Goal: Transaction & Acquisition: Obtain resource

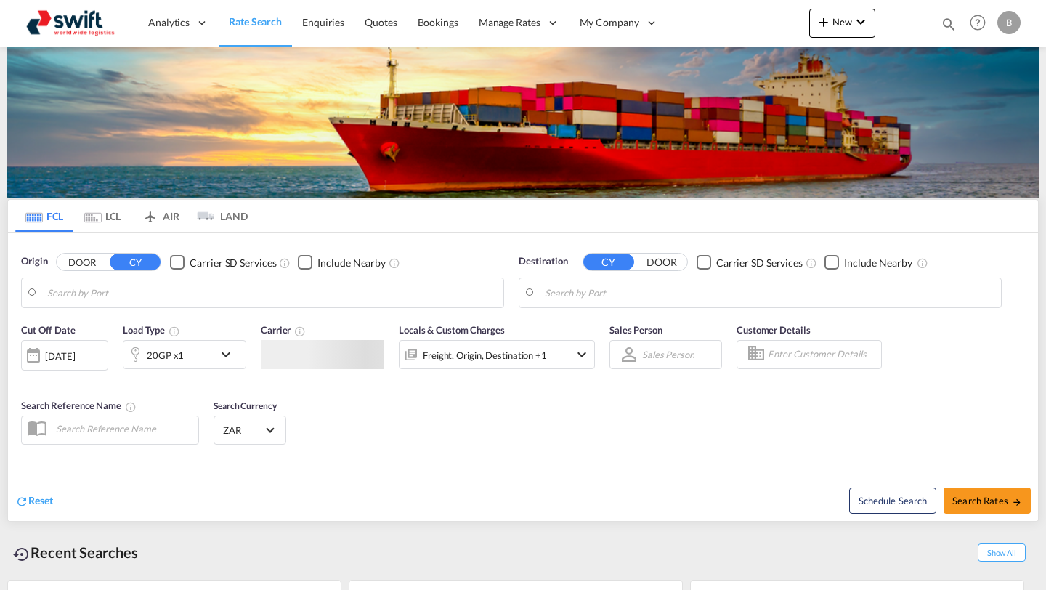
type input "[GEOGRAPHIC_DATA], ZADUR"
type input "[US_STATE], [GEOGRAPHIC_DATA], USNYC"
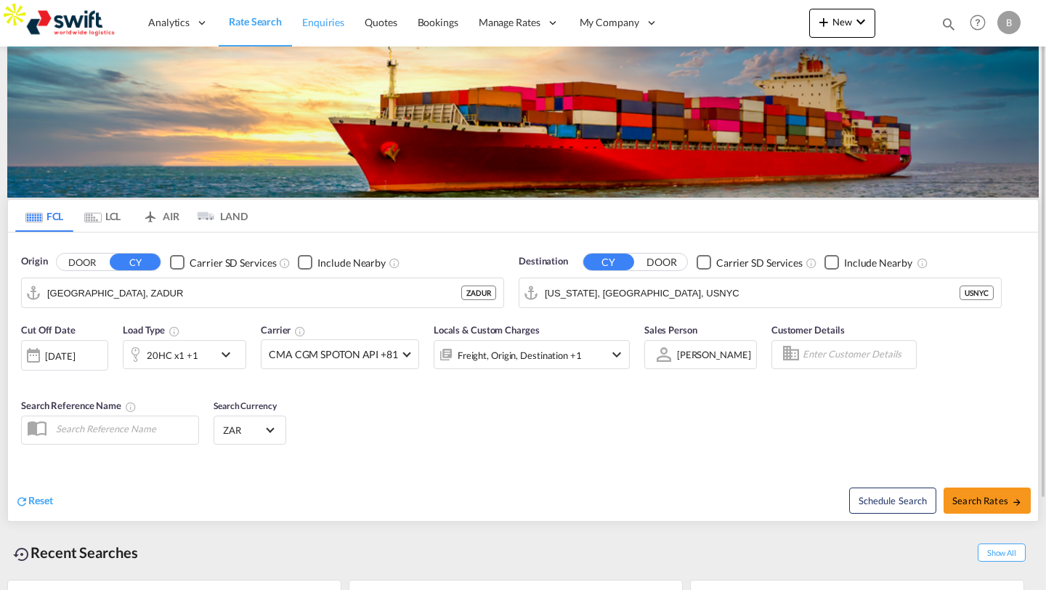
click at [334, 28] on span "Enquiries" at bounding box center [323, 22] width 42 height 12
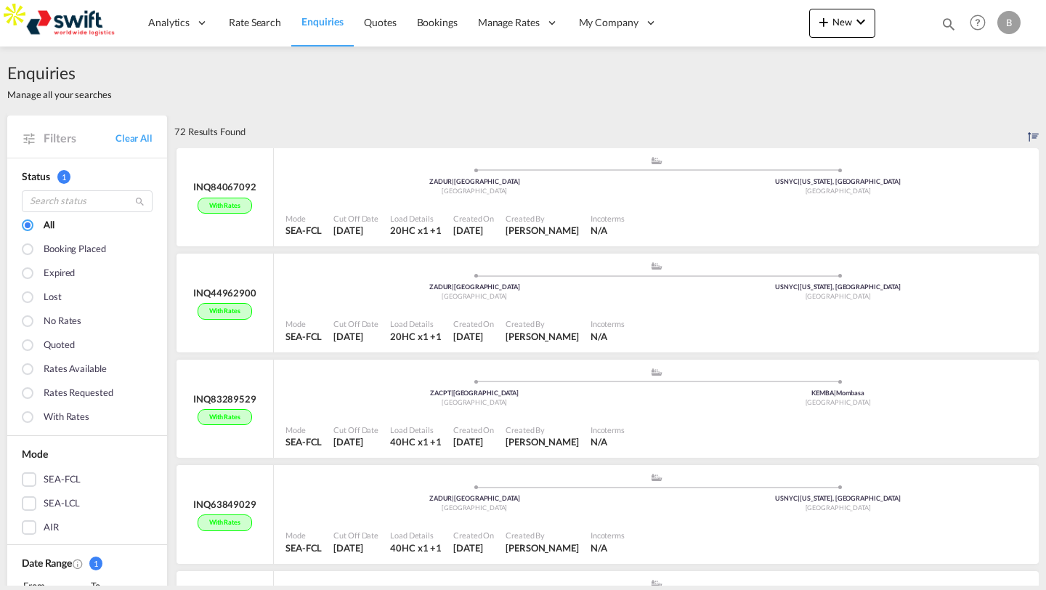
click at [1013, 25] on div "B" at bounding box center [1008, 22] width 23 height 23
click at [965, 112] on button "Logout" at bounding box center [992, 111] width 94 height 29
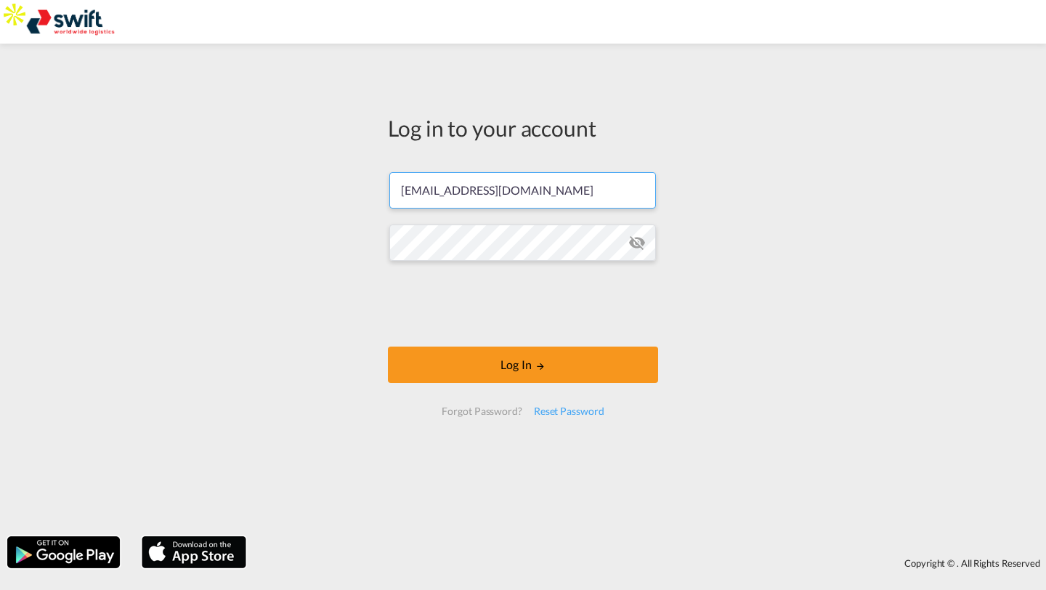
type input "[PERSON_NAME][EMAIL_ADDRESS][DOMAIN_NAME]"
click at [644, 246] on md-icon "icon-eye-off" at bounding box center [636, 242] width 17 height 17
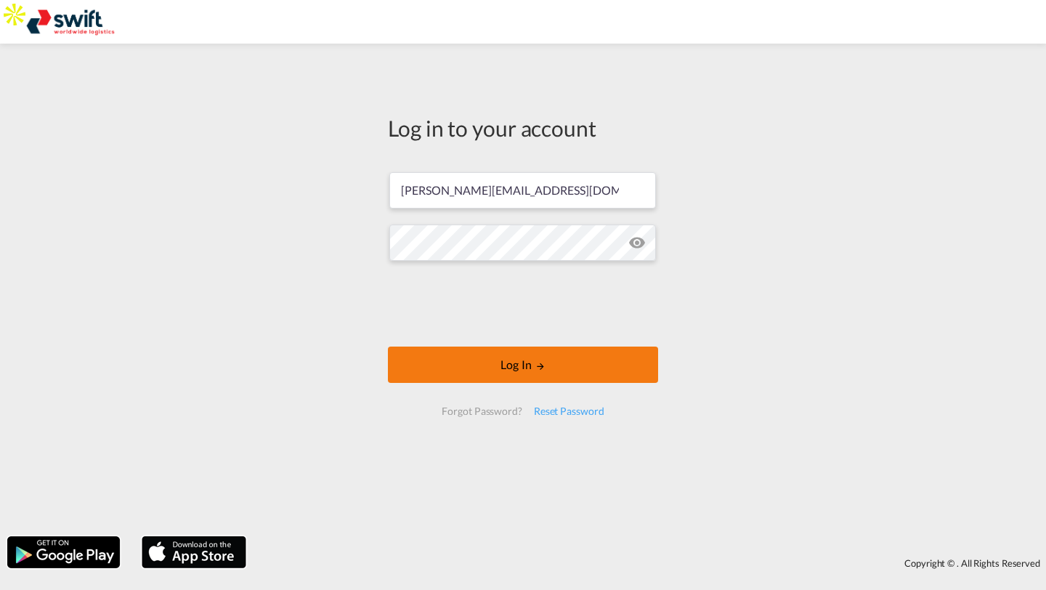
click at [424, 359] on button "Log In" at bounding box center [523, 364] width 270 height 36
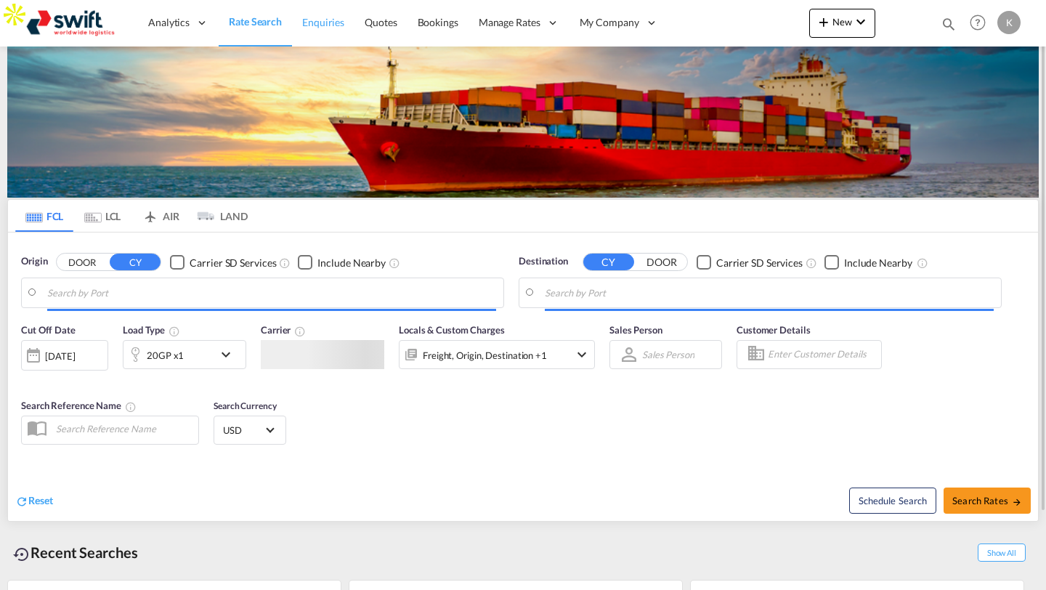
click at [325, 30] on body "Analytics Reports Dashboard Rate Search Enquiries Quotes Bookings" at bounding box center [523, 295] width 1046 height 590
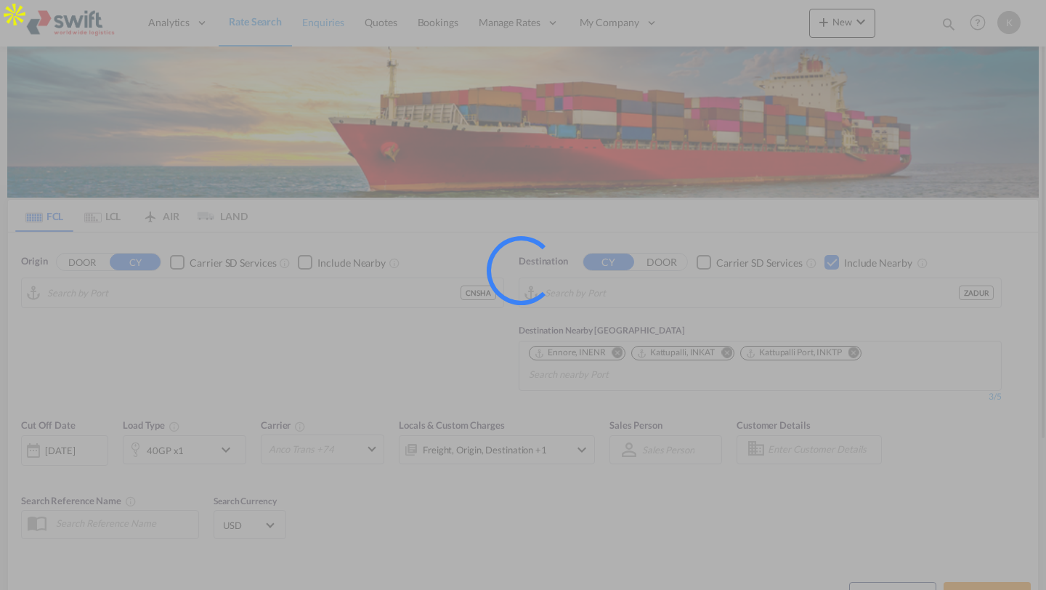
type input "[GEOGRAPHIC_DATA], [GEOGRAPHIC_DATA]"
type input "[GEOGRAPHIC_DATA], ZADUR"
